Goal: Find contact information: Find contact information

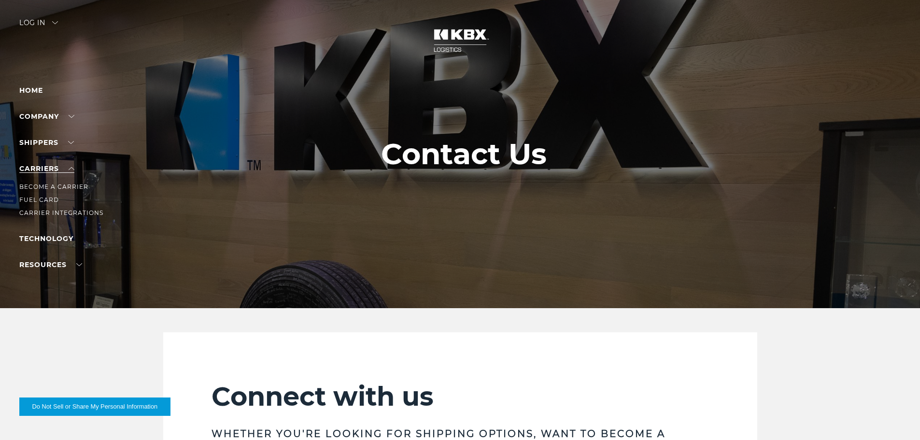
click at [72, 171] on link "Carriers" at bounding box center [46, 168] width 55 height 9
click at [68, 185] on link "Become a Carrier" at bounding box center [53, 186] width 69 height 7
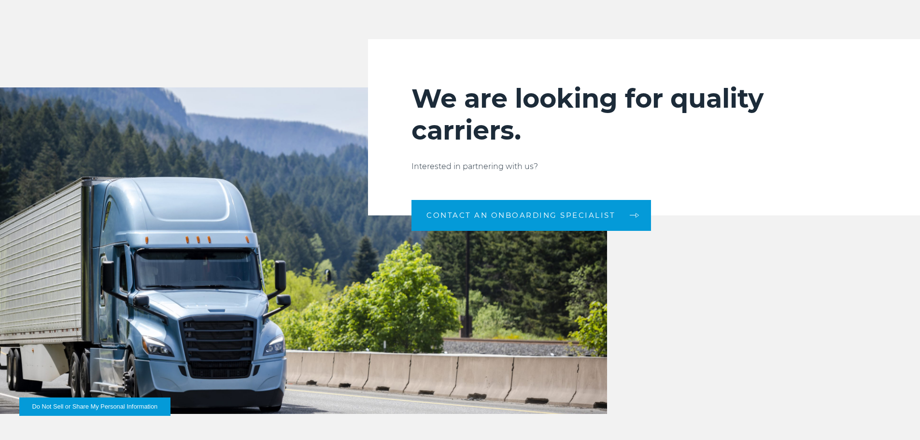
scroll to position [949, 0]
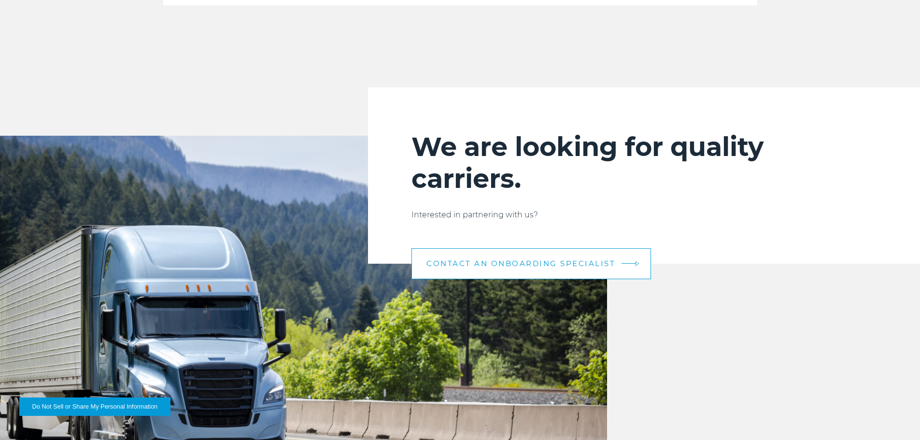
click at [499, 267] on span "CONTACT AN ONBOARDING SPECIALIST" at bounding box center [520, 263] width 189 height 7
click at [527, 267] on span "CONTACT AN ONBOARDING SPECIALIST" at bounding box center [520, 263] width 189 height 7
